Goal: Communication & Community: Participate in discussion

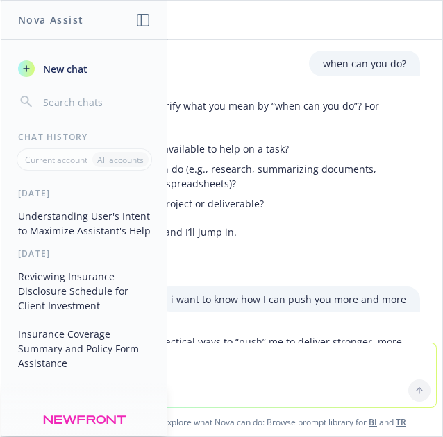
scroll to position [1301, 0]
